Goal: Task Accomplishment & Management: Use online tool/utility

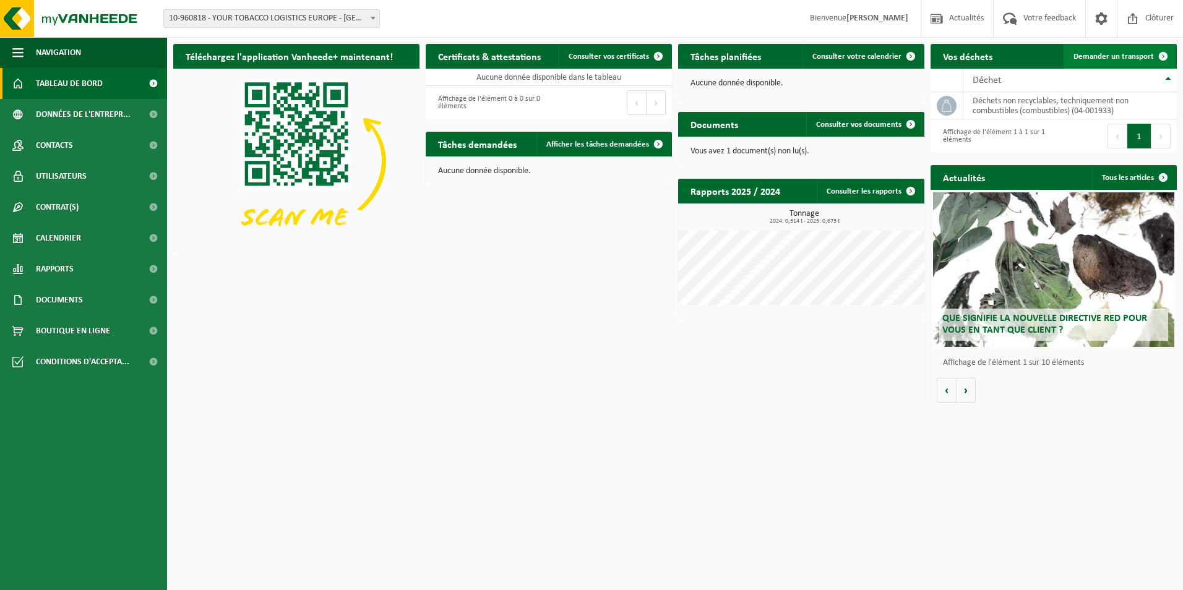
click at [1132, 56] on span "Demander un transport" at bounding box center [1113, 57] width 80 height 8
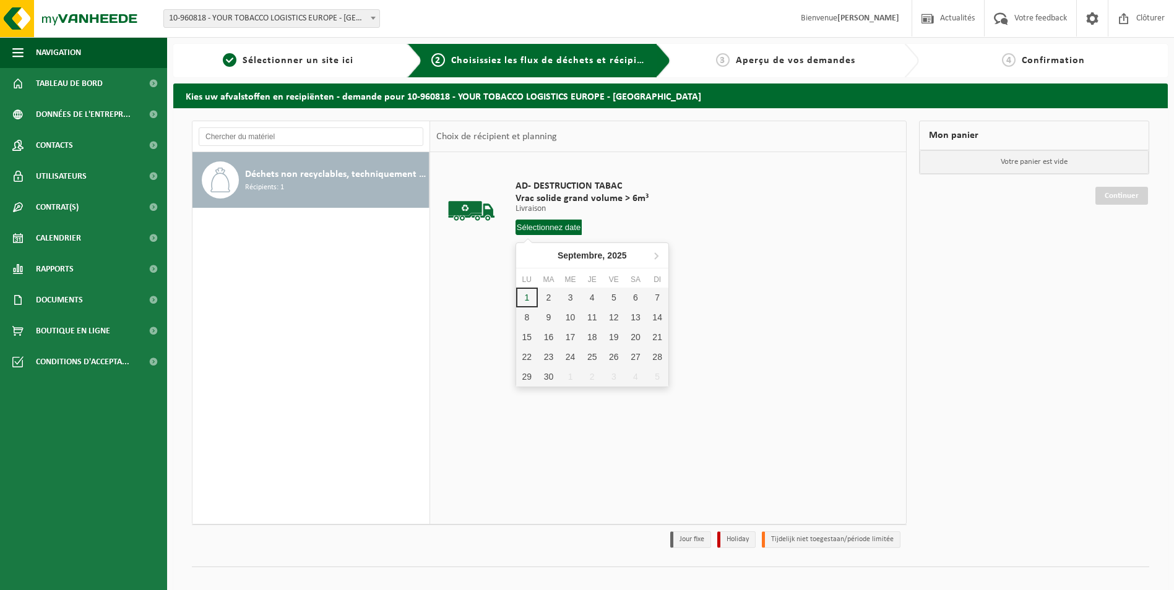
click at [564, 226] on input "text" at bounding box center [548, 227] width 67 height 15
click at [588, 294] on div "4" at bounding box center [592, 298] width 22 height 20
type input "à partir de 2025-09-04"
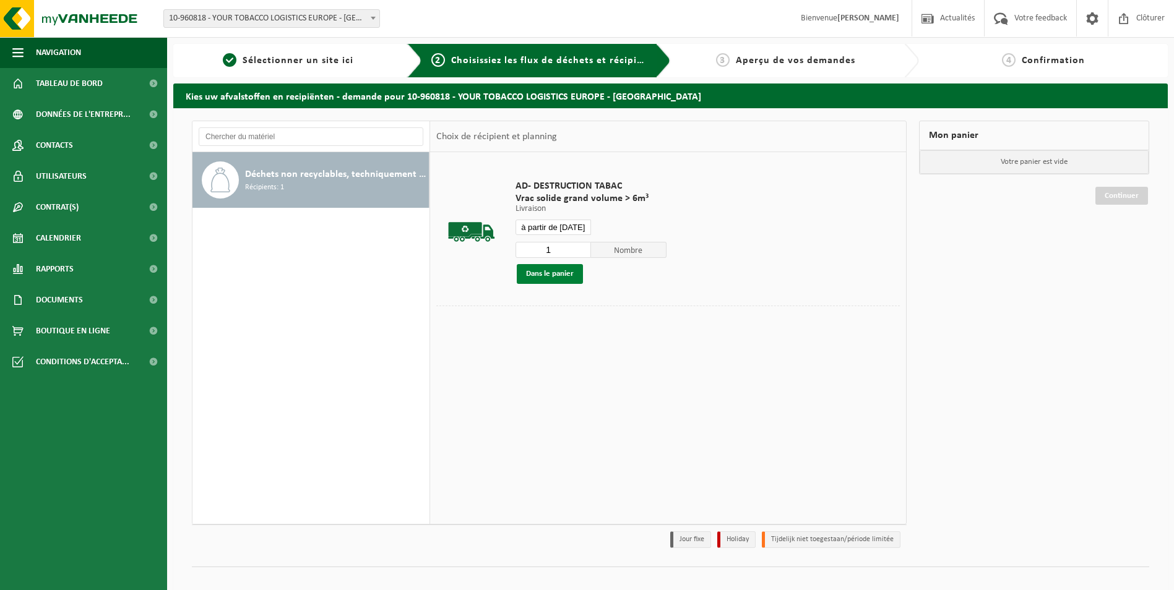
click at [562, 270] on button "Dans le panier" at bounding box center [550, 274] width 66 height 20
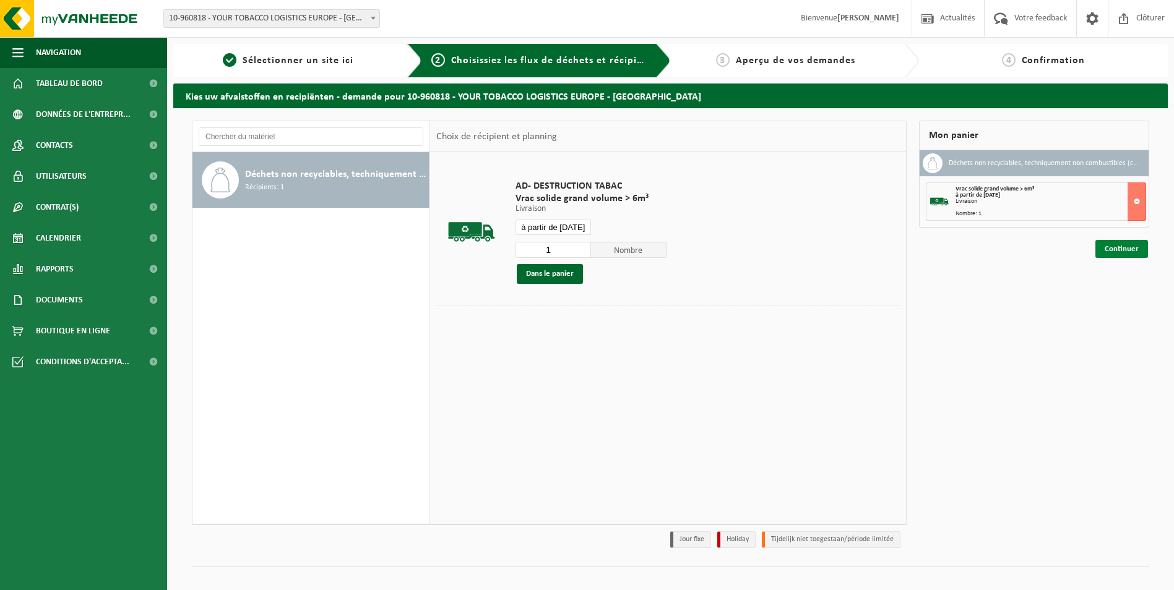
click at [1114, 242] on link "Continuer" at bounding box center [1121, 249] width 53 height 18
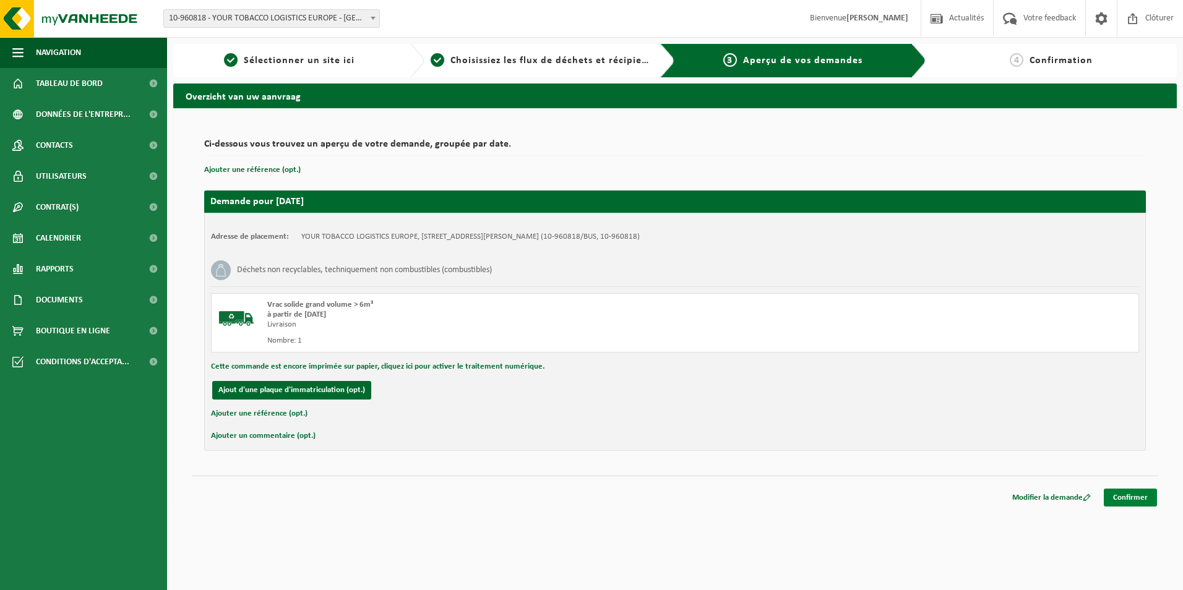
click at [1138, 496] on link "Confirmer" at bounding box center [1130, 498] width 53 height 18
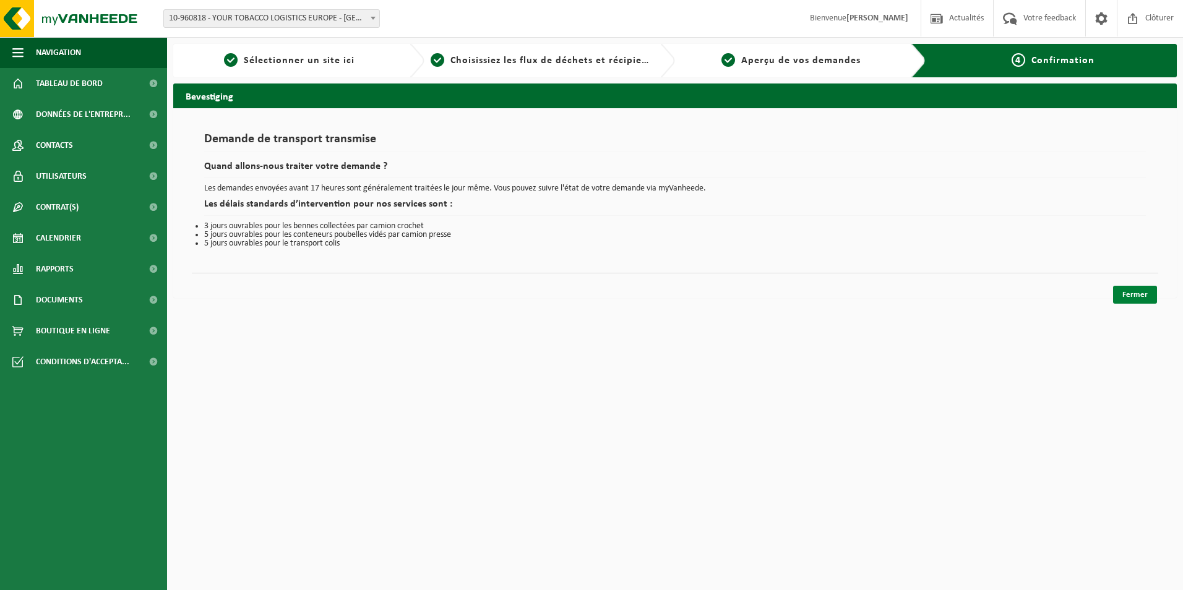
click at [1139, 290] on link "Fermer" at bounding box center [1135, 295] width 44 height 18
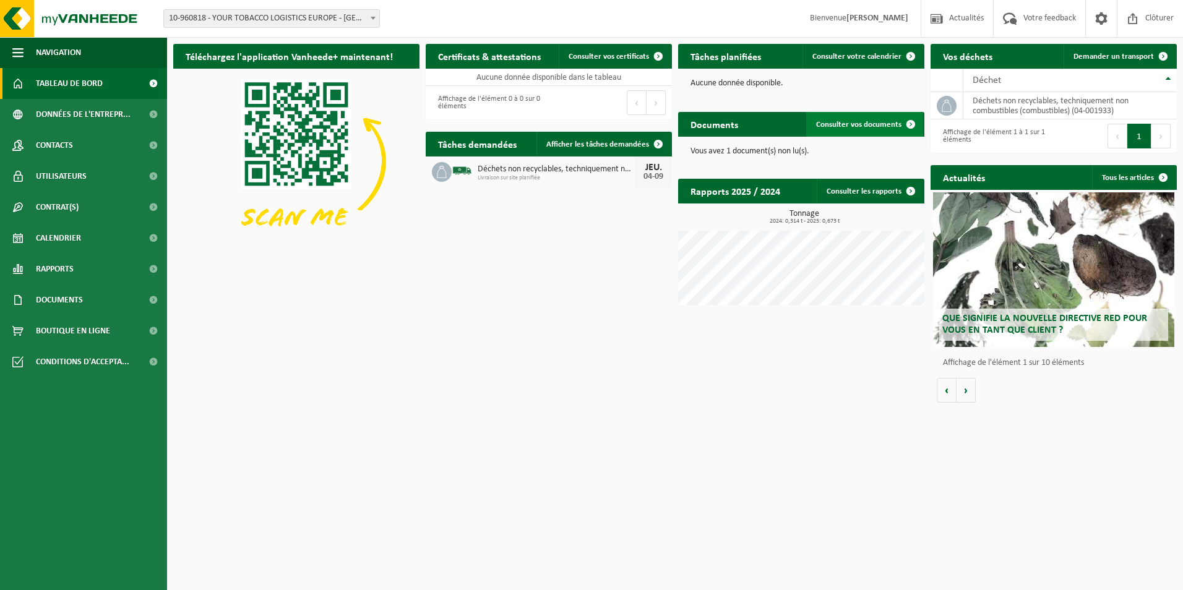
click at [846, 124] on span "Consulter vos documents" at bounding box center [858, 125] width 85 height 8
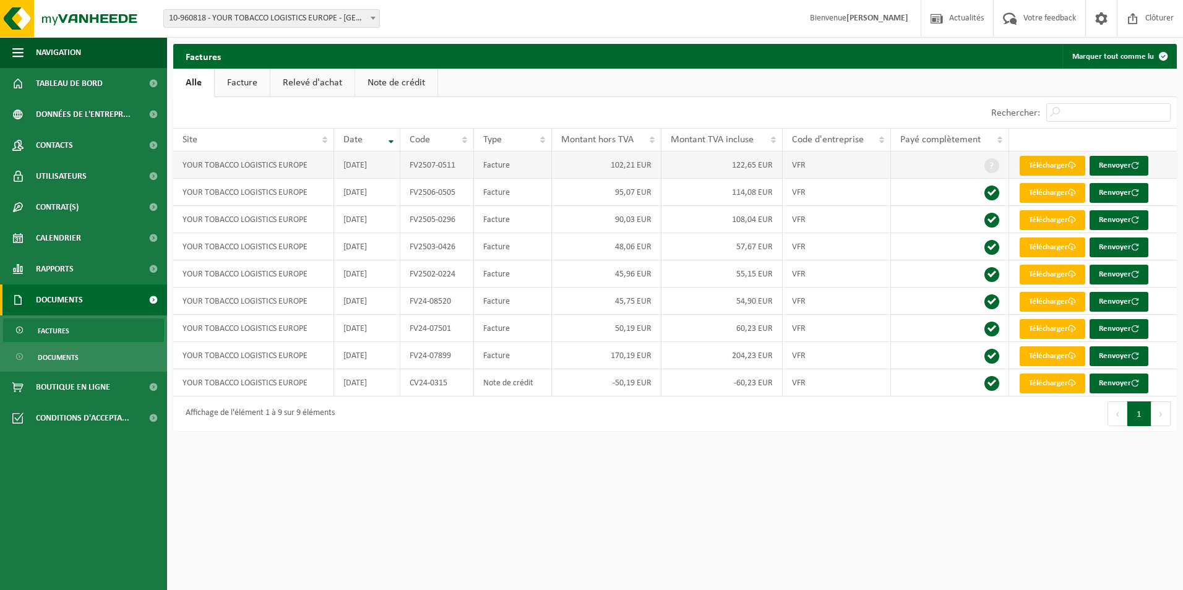
click at [1045, 160] on link "Télécharger" at bounding box center [1052, 166] width 66 height 20
click at [64, 74] on span "Tableau de bord" at bounding box center [69, 83] width 67 height 31
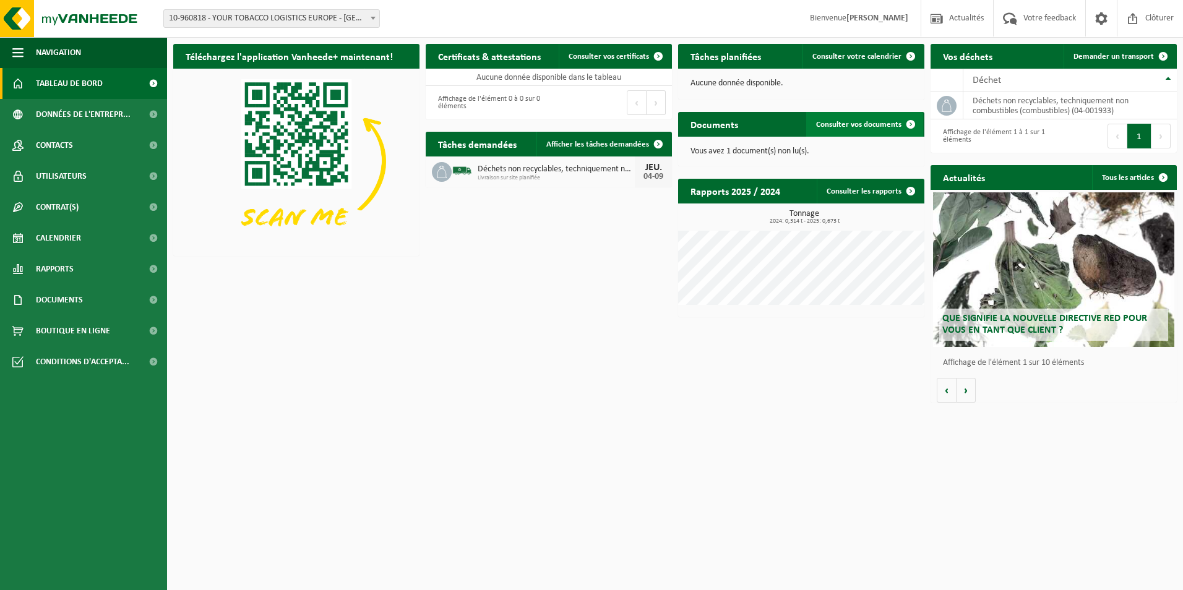
click at [872, 119] on link "Consulter vos documents" at bounding box center [864, 124] width 117 height 25
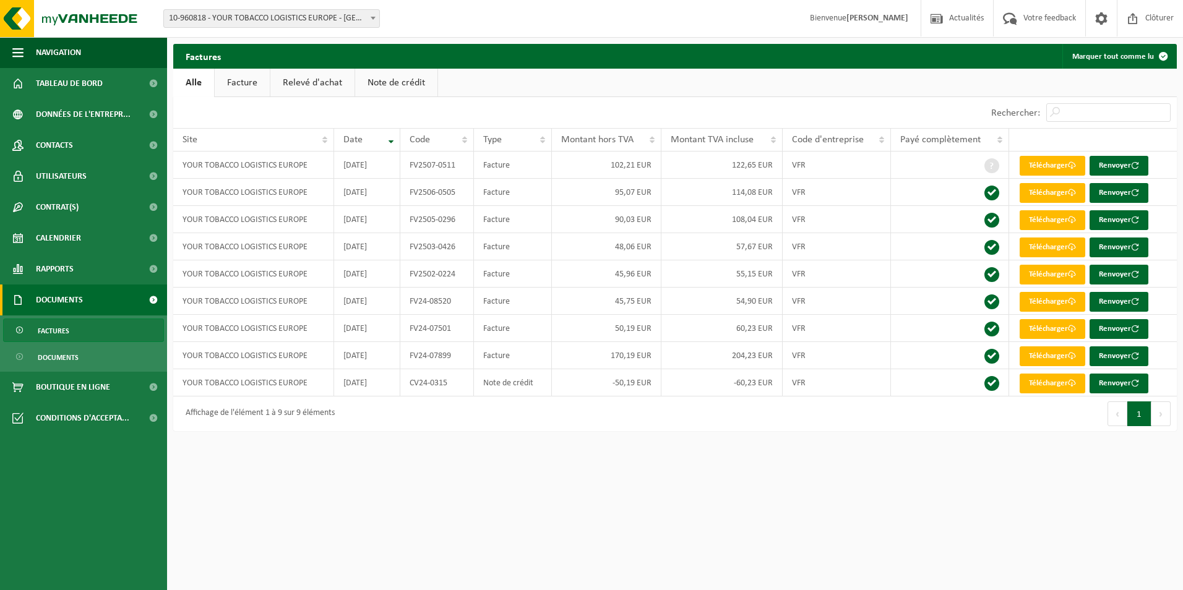
click at [239, 75] on link "Facture" at bounding box center [242, 83] width 55 height 28
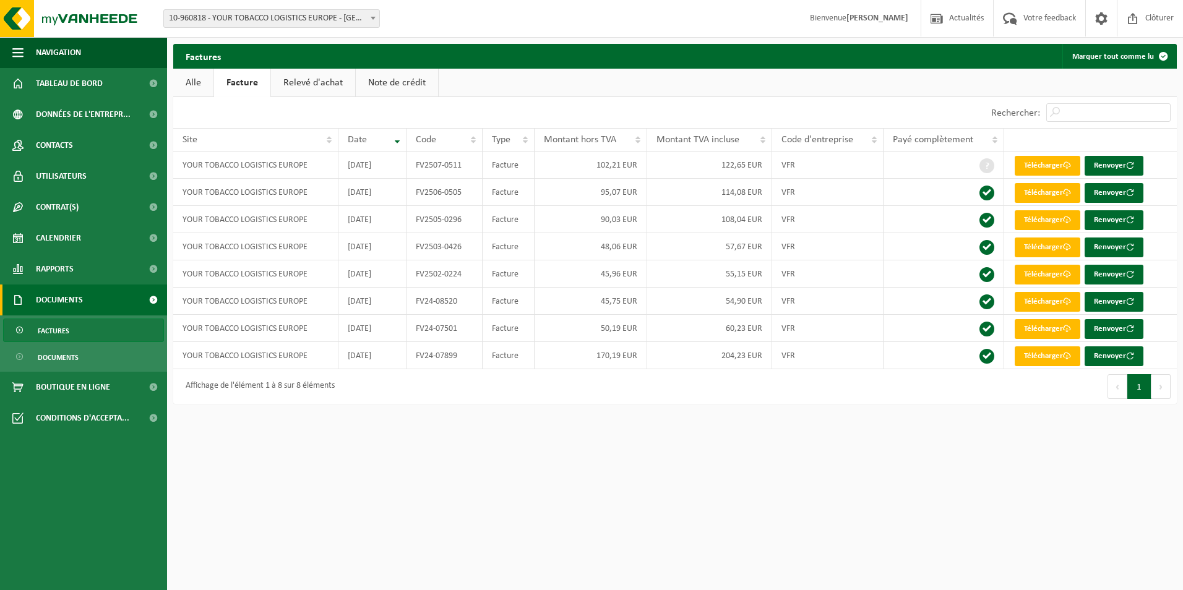
click at [310, 80] on link "Relevé d'achat" at bounding box center [313, 83] width 84 height 28
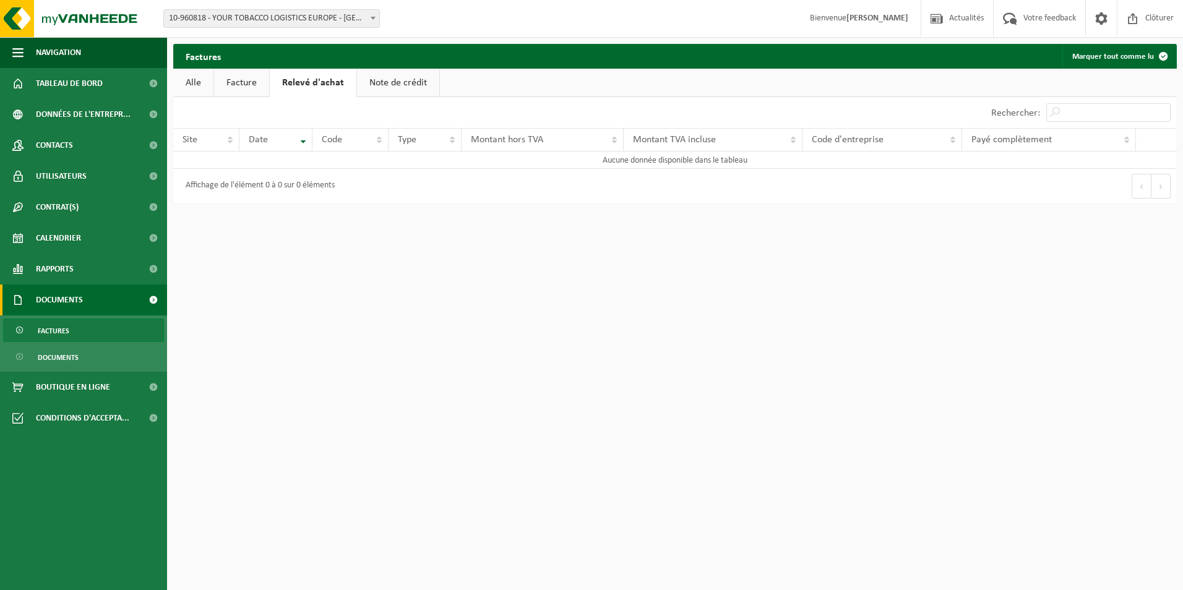
click at [376, 81] on link "Note de crédit" at bounding box center [398, 83] width 82 height 28
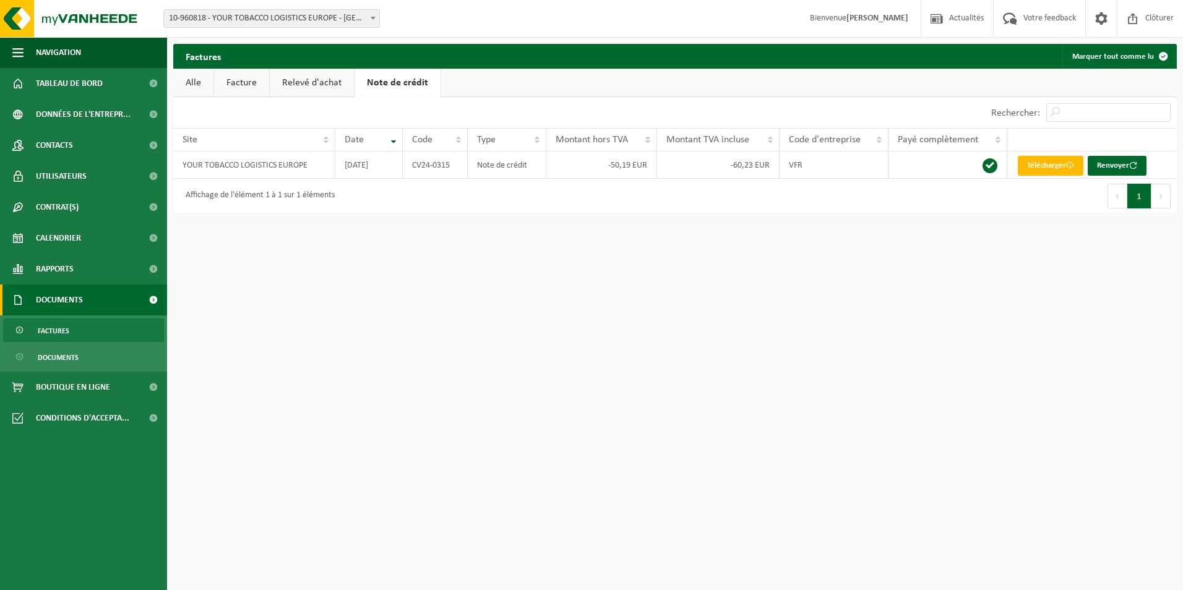
click at [195, 80] on link "Alle" at bounding box center [193, 83] width 40 height 28
